Goal: Find specific page/section: Find specific page/section

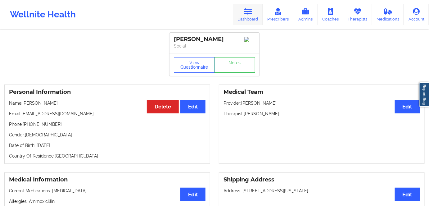
click at [250, 14] on icon at bounding box center [248, 11] width 8 height 7
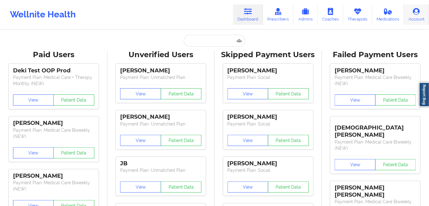
click at [415, 14] on icon at bounding box center [416, 11] width 8 height 7
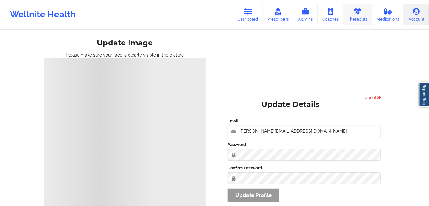
click at [354, 19] on link "Therapists" at bounding box center [357, 14] width 29 height 20
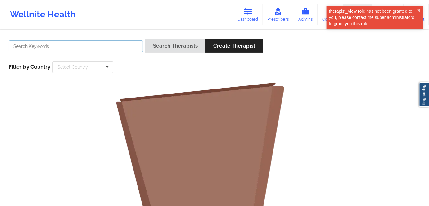
click at [102, 47] on input "text" at bounding box center [76, 46] width 134 height 12
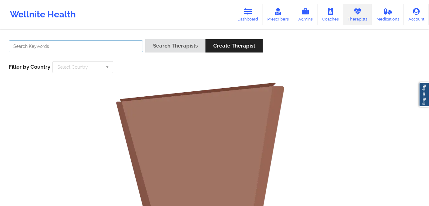
click at [92, 44] on input "text" at bounding box center [76, 46] width 134 height 12
type input "[PERSON_NAME]"
click at [145, 39] on button "Search Therapists" at bounding box center [175, 45] width 60 height 13
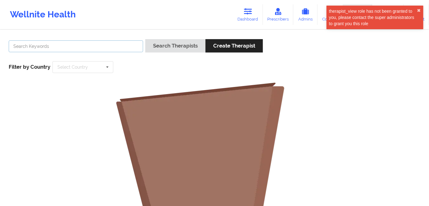
click at [42, 48] on input "text" at bounding box center [76, 46] width 134 height 12
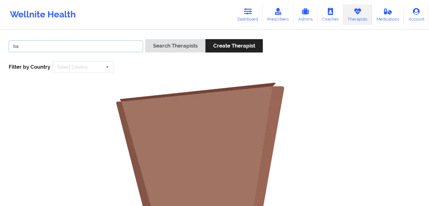
type input "b"
click at [100, 46] on input "text" at bounding box center [76, 46] width 134 height 12
type input "bailey"
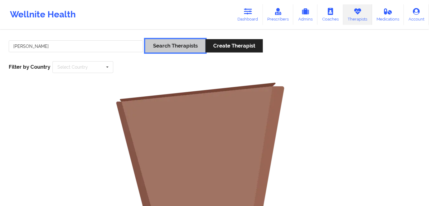
click at [179, 46] on button "Search Therapists" at bounding box center [175, 45] width 60 height 13
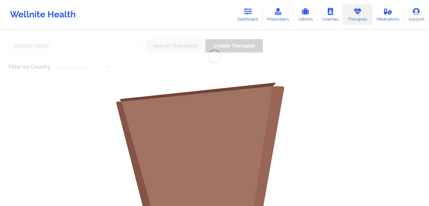
click at [356, 17] on link "Therapists" at bounding box center [357, 14] width 29 height 20
click at [60, 42] on div "bailey Search Therapists Create Therapist Filter by Country Select Country Aust…" at bounding box center [214, 191] width 429 height 322
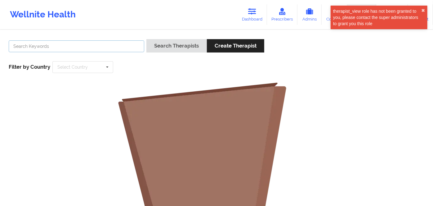
click at [111, 48] on input "text" at bounding box center [77, 46] width 136 height 12
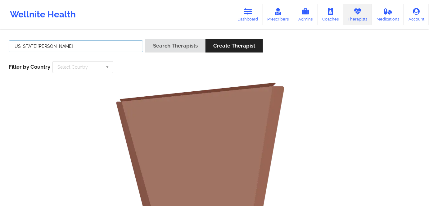
type input "virginia gibala"
click at [145, 39] on button "Search Therapists" at bounding box center [175, 45] width 60 height 13
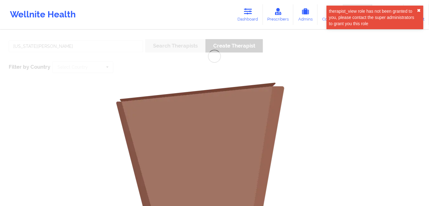
click at [418, 8] on button "✖︎" at bounding box center [419, 10] width 4 height 5
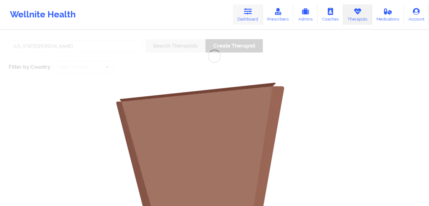
click at [254, 18] on link "Dashboard" at bounding box center [248, 14] width 30 height 20
